Goal: Navigation & Orientation: Go to known website

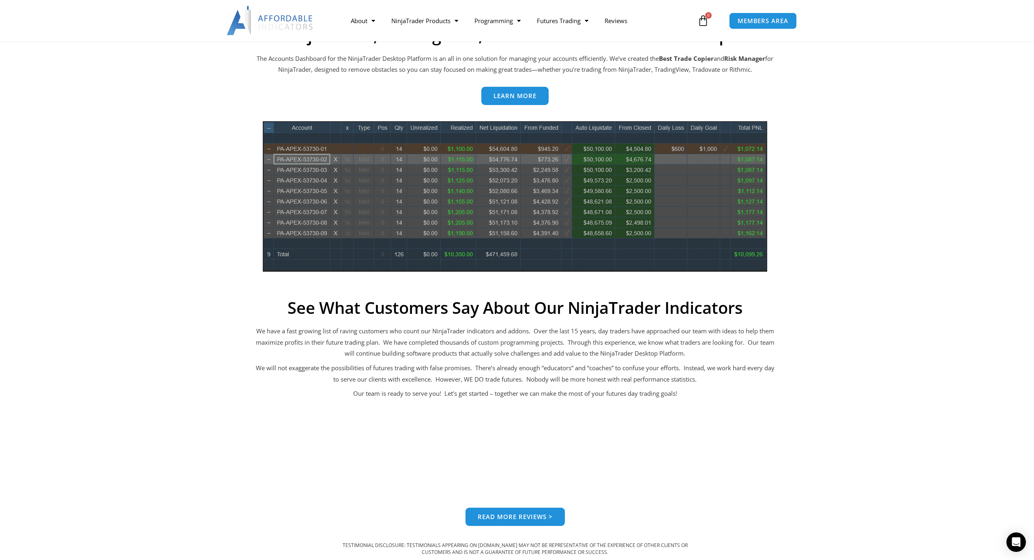
scroll to position [216, 0]
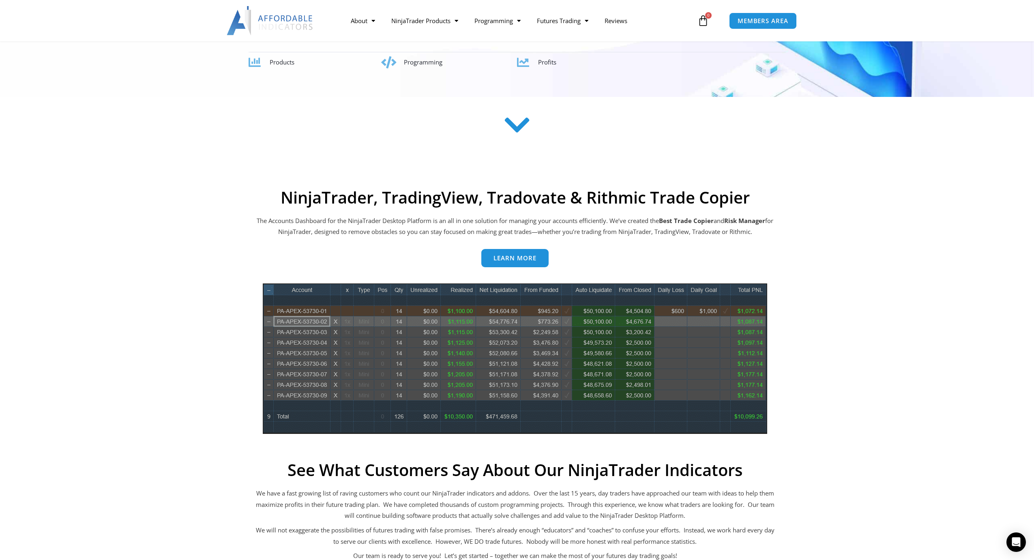
click at [280, 23] on img at bounding box center [270, 20] width 87 height 29
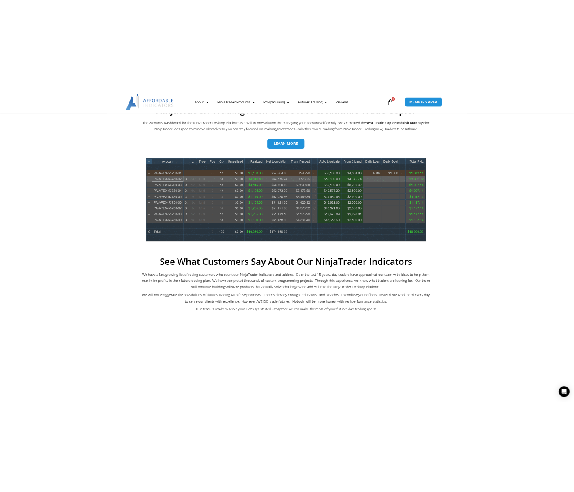
scroll to position [406, 0]
